Goal: Navigation & Orientation: Find specific page/section

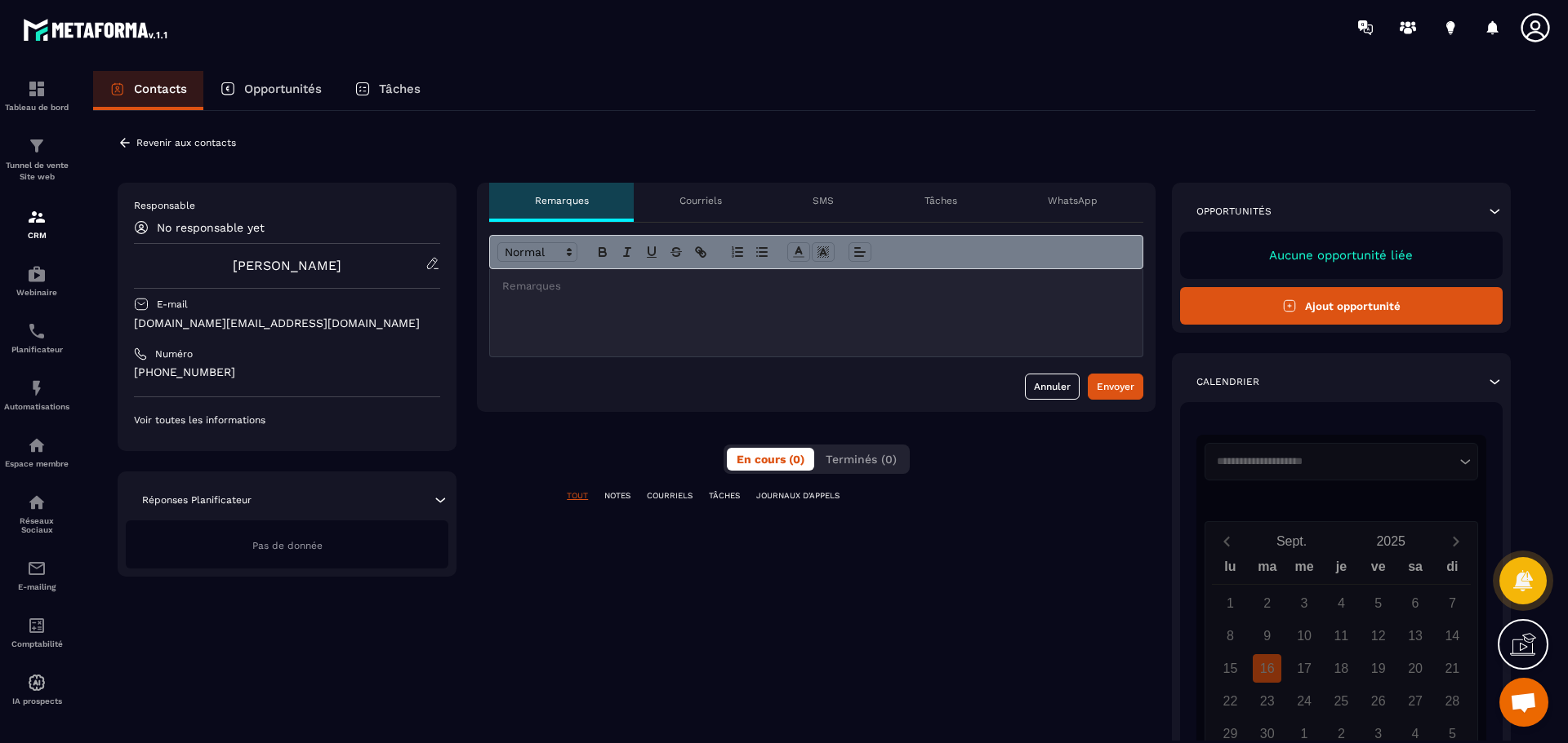
scroll to position [364, 0]
click at [244, 422] on p "Voir toutes les informations" at bounding box center [286, 419] width 306 height 13
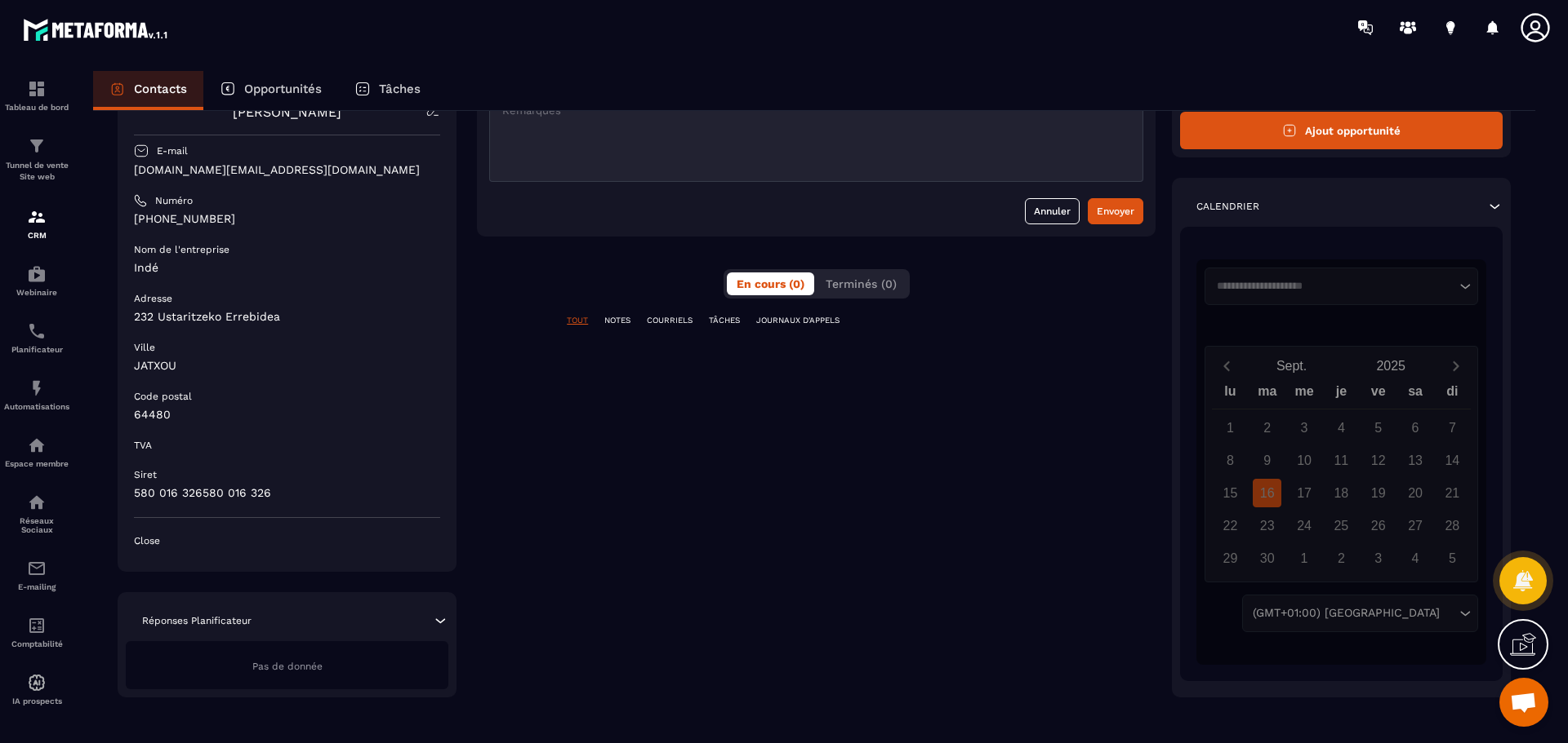
scroll to position [181, 0]
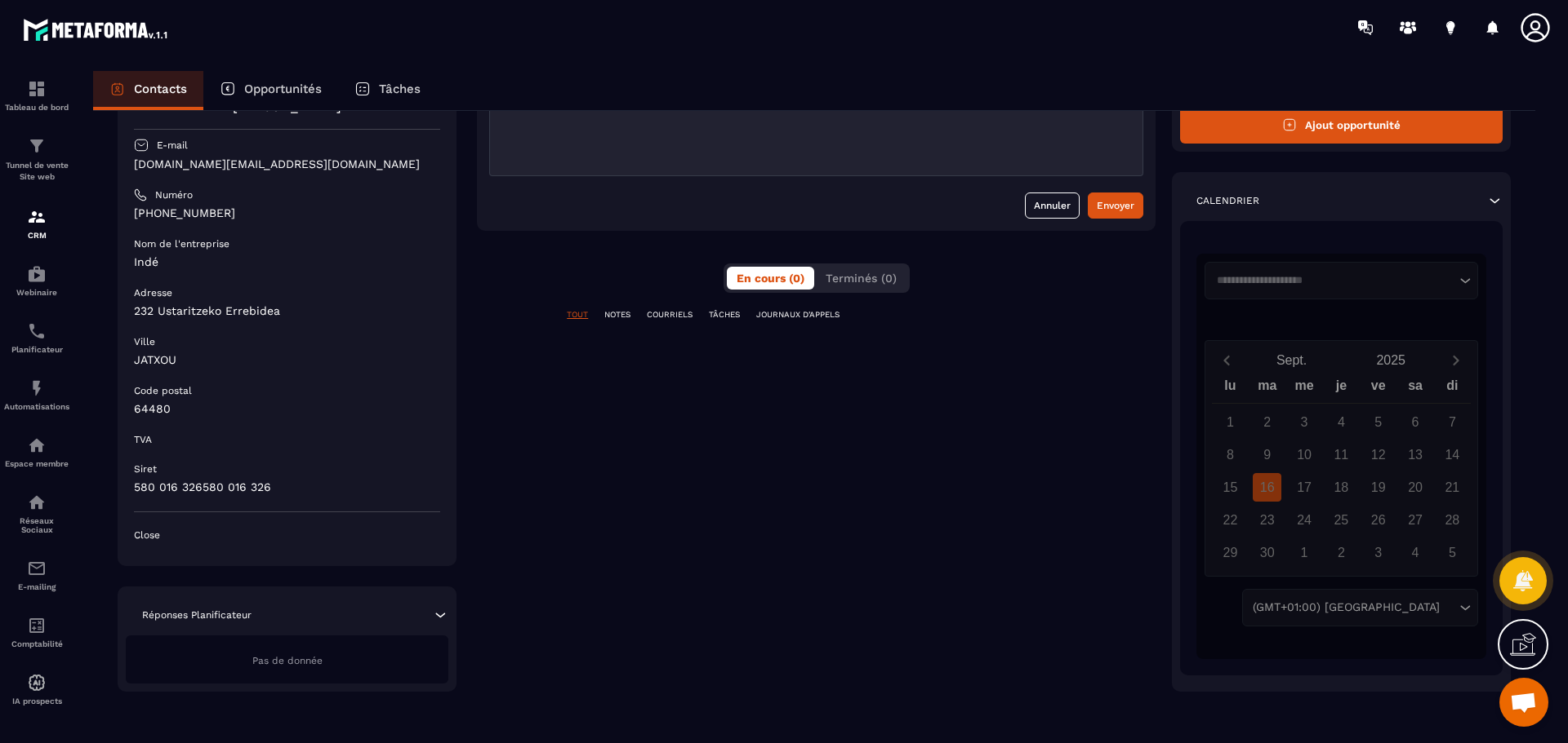
click at [438, 614] on icon at bounding box center [440, 615] width 16 height 16
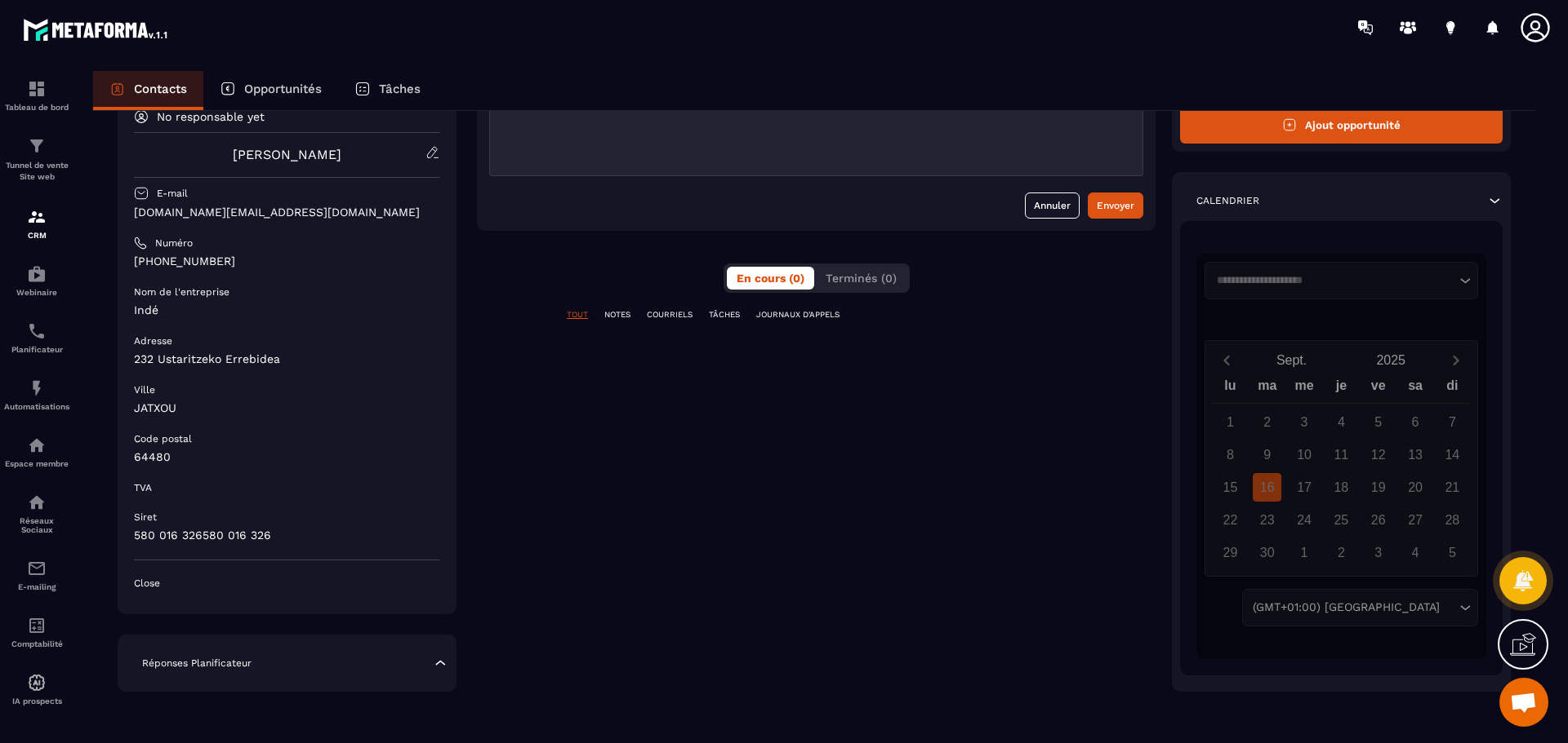
click at [608, 317] on p "NOTES" at bounding box center [617, 316] width 26 height 12
click at [661, 312] on p "COURRIELS" at bounding box center [669, 316] width 46 height 12
click at [722, 310] on p "TÂCHES" at bounding box center [724, 316] width 31 height 12
click at [794, 311] on p "JOURNAUX D'APPELS" at bounding box center [798, 316] width 83 height 12
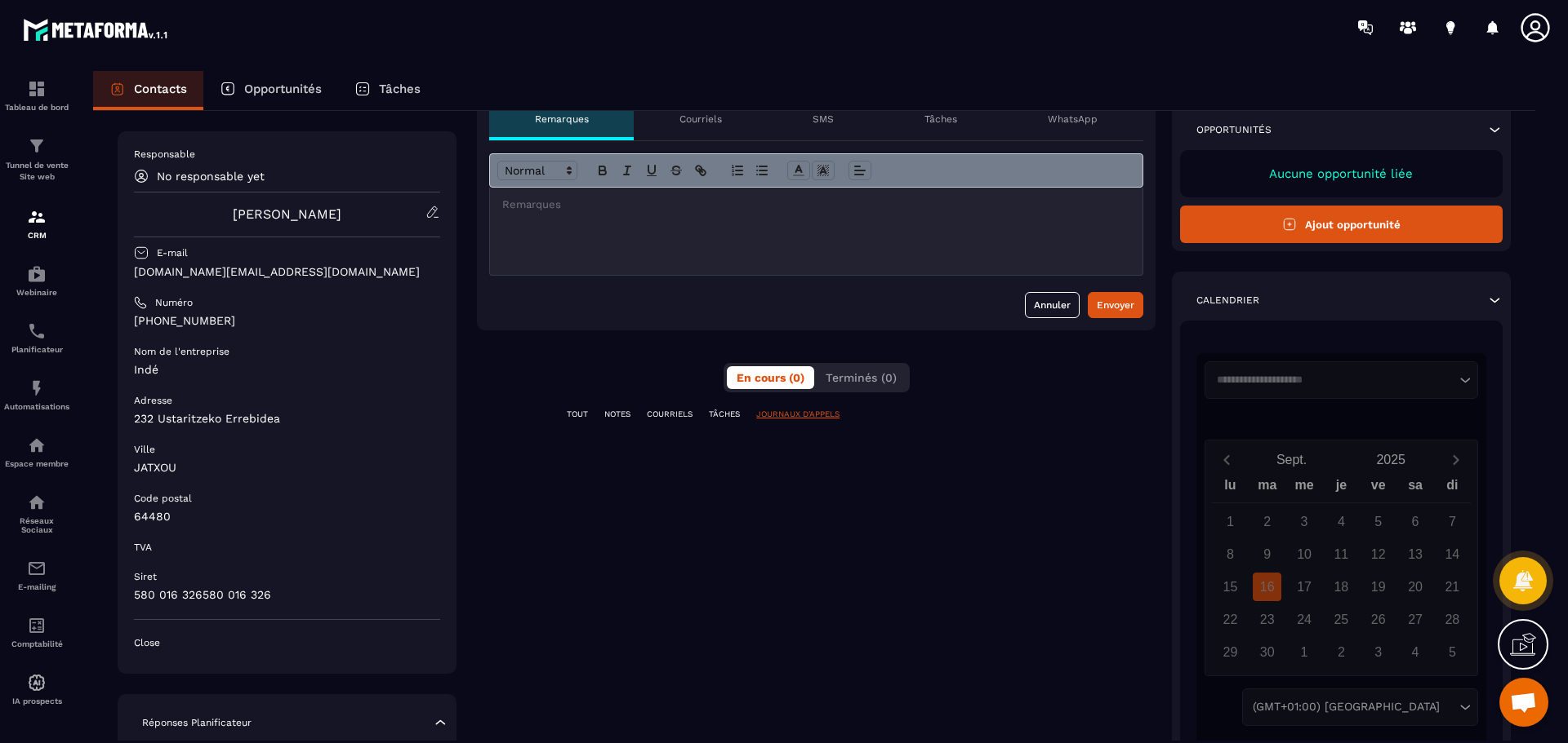
scroll to position [0, 0]
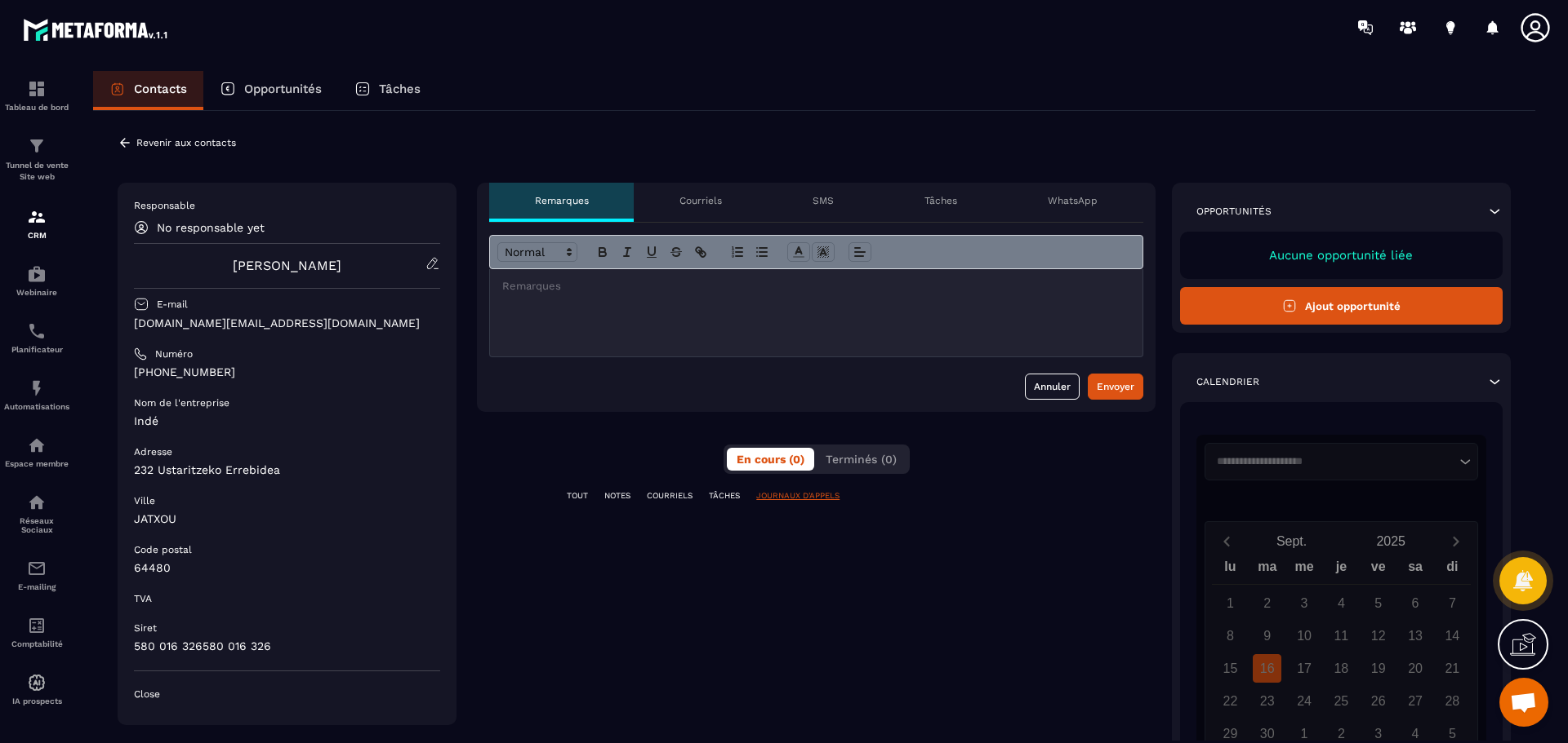
click at [683, 195] on p "Courriels" at bounding box center [700, 200] width 43 height 13
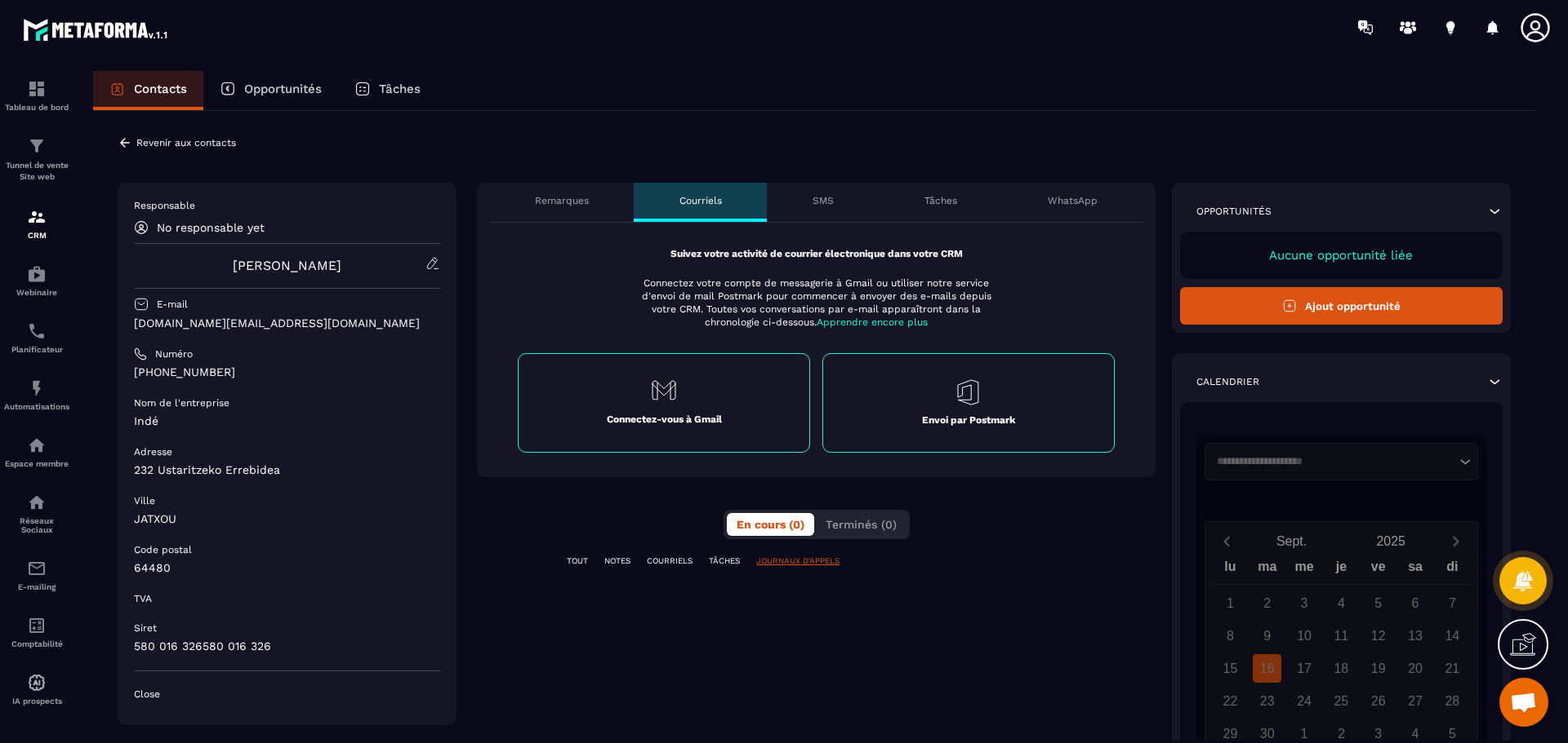
click at [824, 202] on p "SMS" at bounding box center [823, 200] width 21 height 13
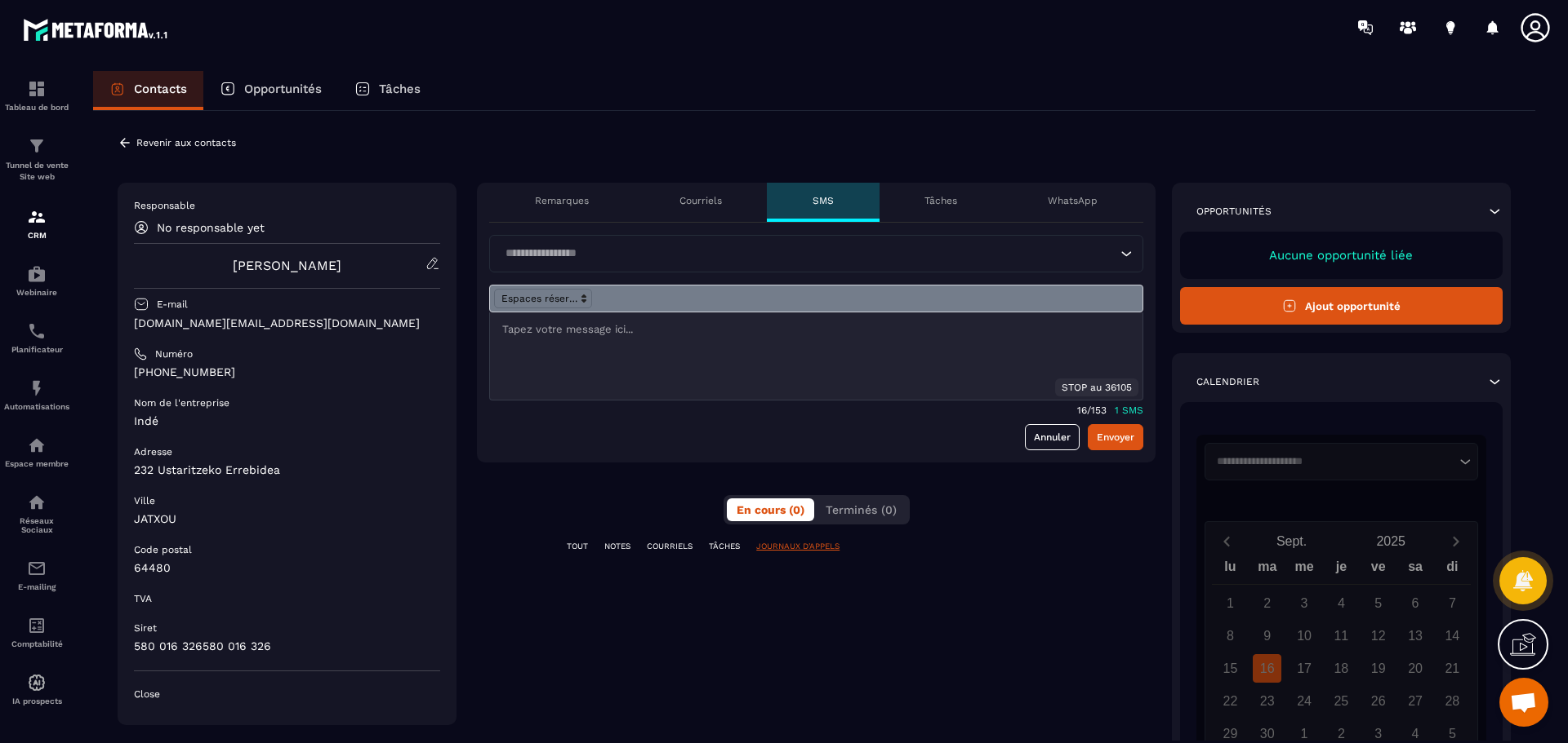
click at [935, 205] on p "Tâches" at bounding box center [940, 200] width 33 height 13
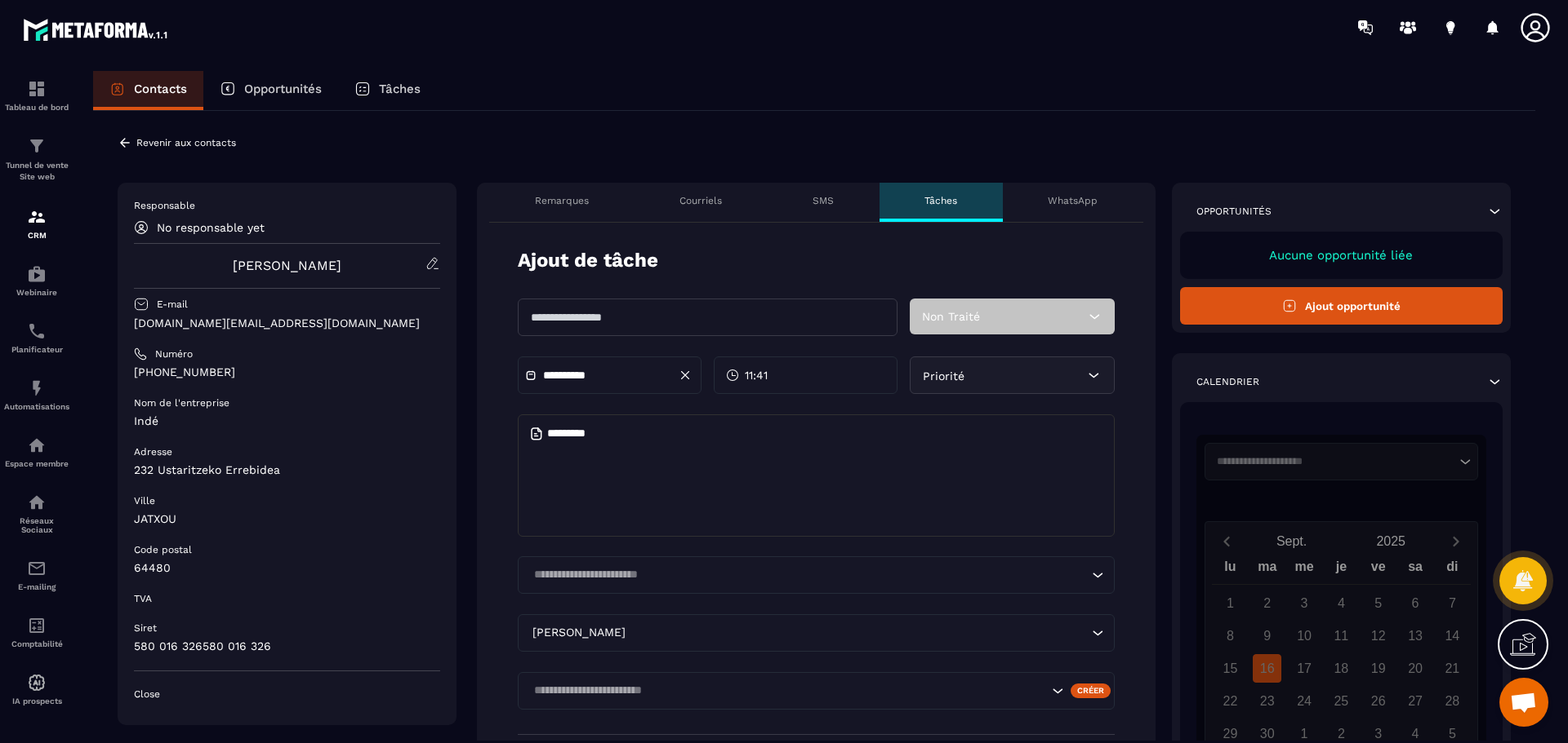
click at [1072, 202] on p "WhatsApp" at bounding box center [1072, 200] width 49 height 13
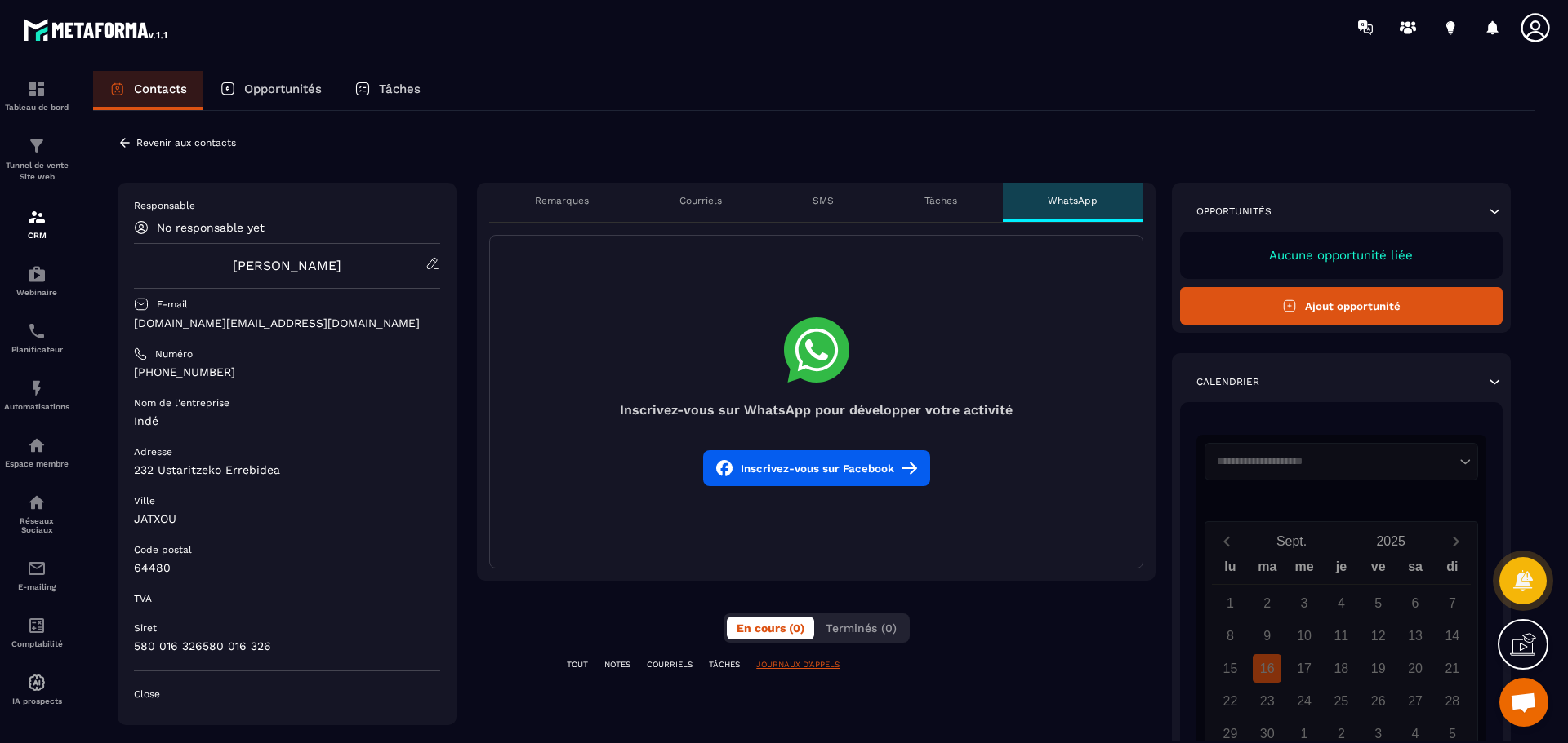
click at [280, 89] on p "Opportunités" at bounding box center [283, 88] width 77 height 15
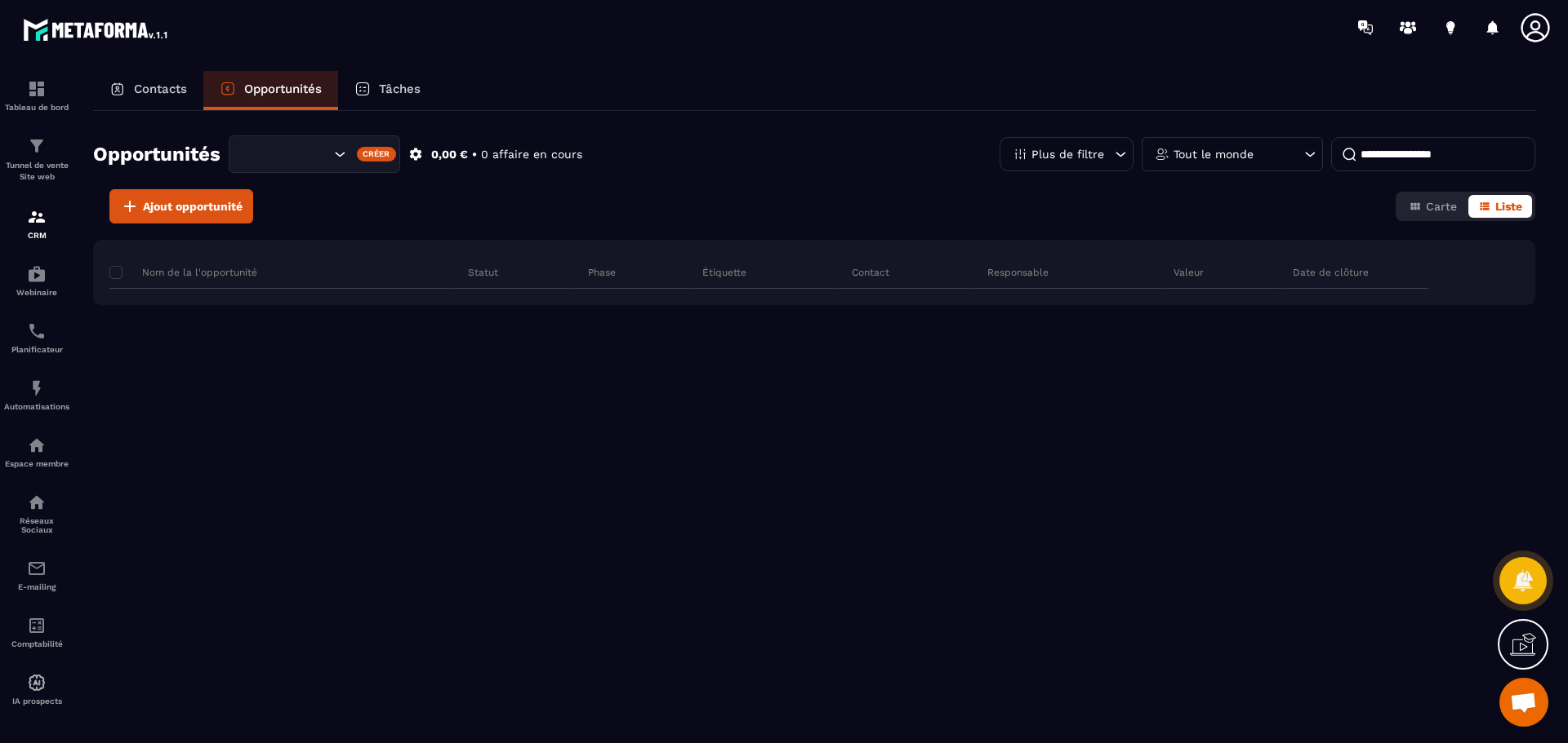
click at [397, 87] on p "Tâches" at bounding box center [400, 88] width 42 height 15
